Goal: Use online tool/utility: Utilize a website feature to perform a specific function

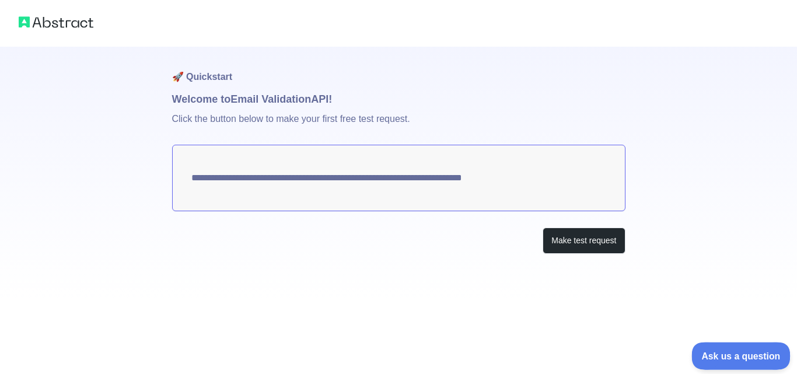
click at [726, 355] on span "Ask us a question" at bounding box center [735, 354] width 88 height 8
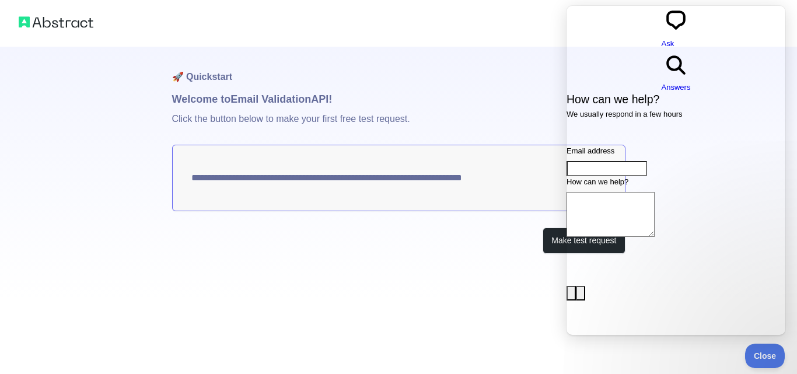
click at [497, 284] on div "**********" at bounding box center [398, 174] width 453 height 254
click at [547, 240] on button "Make test request" at bounding box center [584, 241] width 82 height 26
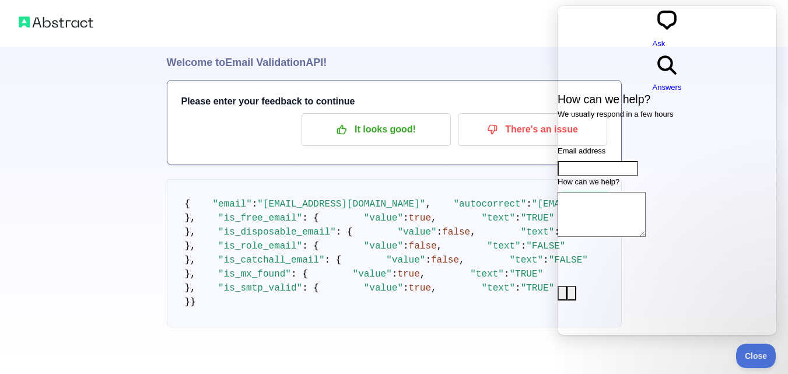
scroll to position [41, 0]
click at [750, 348] on button "Close" at bounding box center [753, 354] width 40 height 25
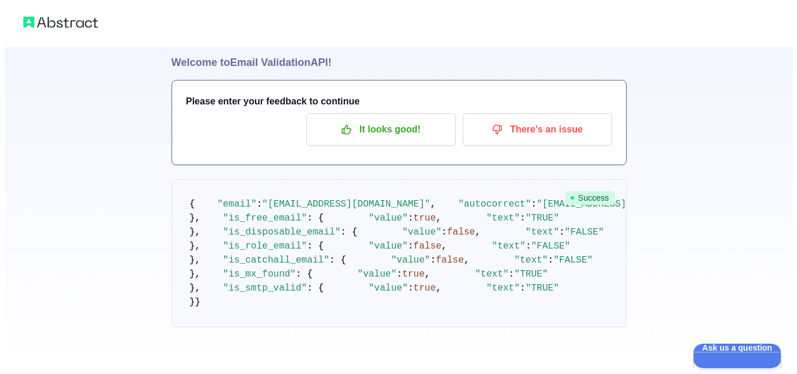
scroll to position [0, 0]
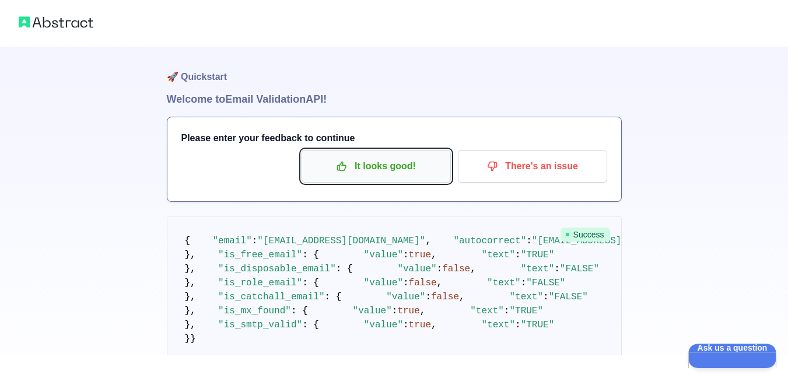
click at [341, 170] on icon "button" at bounding box center [342, 166] width 9 height 9
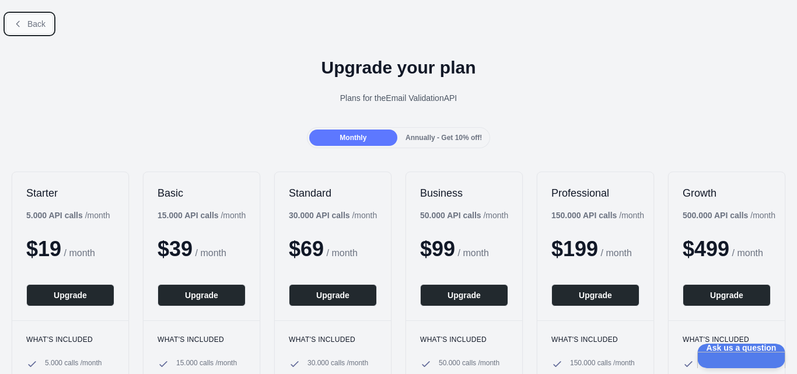
click at [26, 23] on button "Back" at bounding box center [29, 24] width 47 height 20
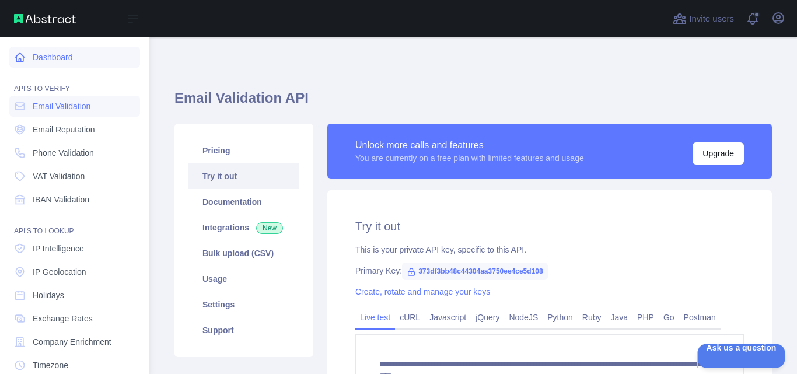
click at [19, 56] on icon at bounding box center [20, 57] width 12 height 12
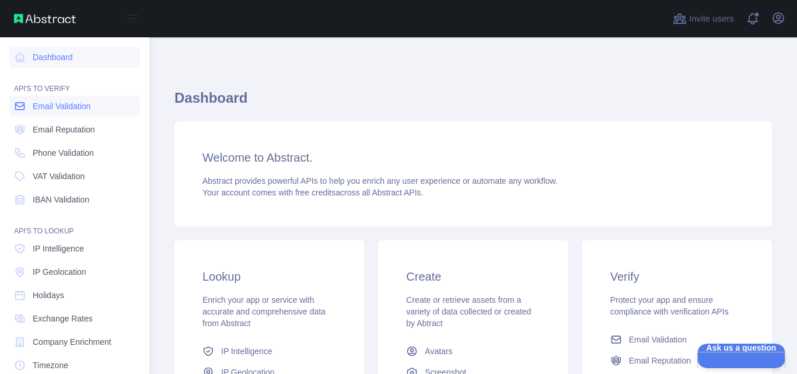
click at [89, 106] on span "Email Validation" at bounding box center [62, 106] width 58 height 12
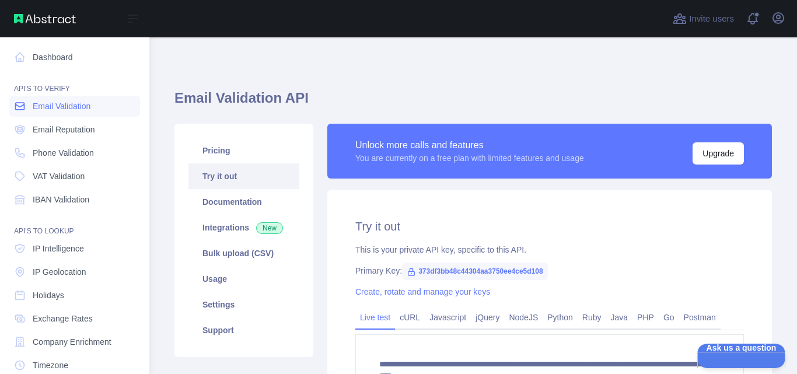
click at [89, 106] on span "Email Validation" at bounding box center [62, 106] width 58 height 12
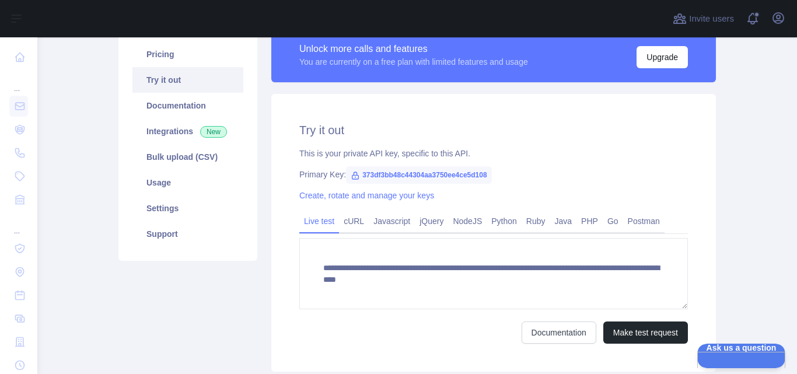
scroll to position [95, 0]
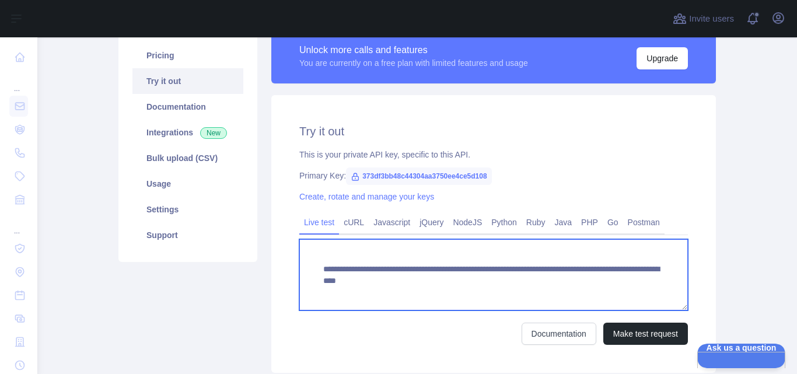
drag, startPoint x: 352, startPoint y: 281, endPoint x: 659, endPoint y: 286, distance: 306.9
click at [659, 286] on textarea "**********" at bounding box center [493, 274] width 389 height 71
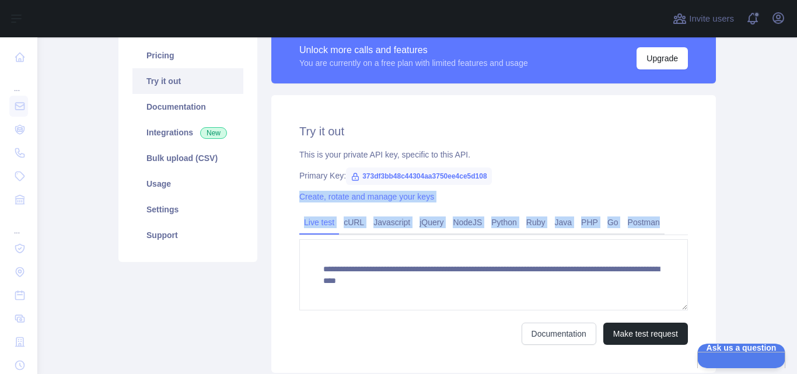
drag, startPoint x: 484, startPoint y: 174, endPoint x: 399, endPoint y: 280, distance: 135.8
click at [399, 280] on div "**********" at bounding box center [493, 234] width 445 height 278
